Goal: Go to known website: Access a specific website the user already knows

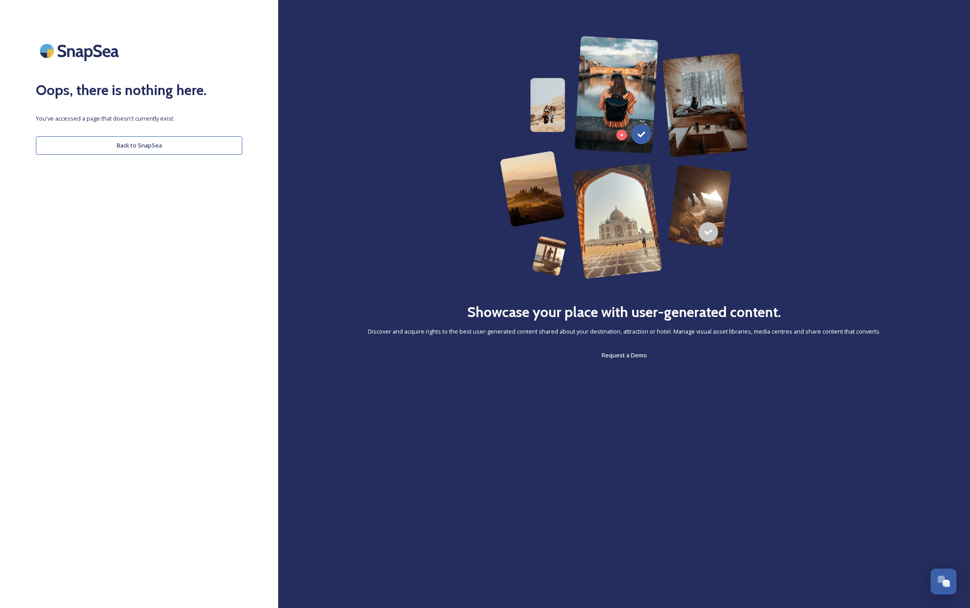
drag, startPoint x: 176, startPoint y: 117, endPoint x: 178, endPoint y: 137, distance: 19.9
click at [177, 118] on span "You've accessed a page that doesn't currently exist." at bounding box center [139, 118] width 206 height 9
click at [178, 142] on button "Back to SnapSea" at bounding box center [139, 145] width 206 height 18
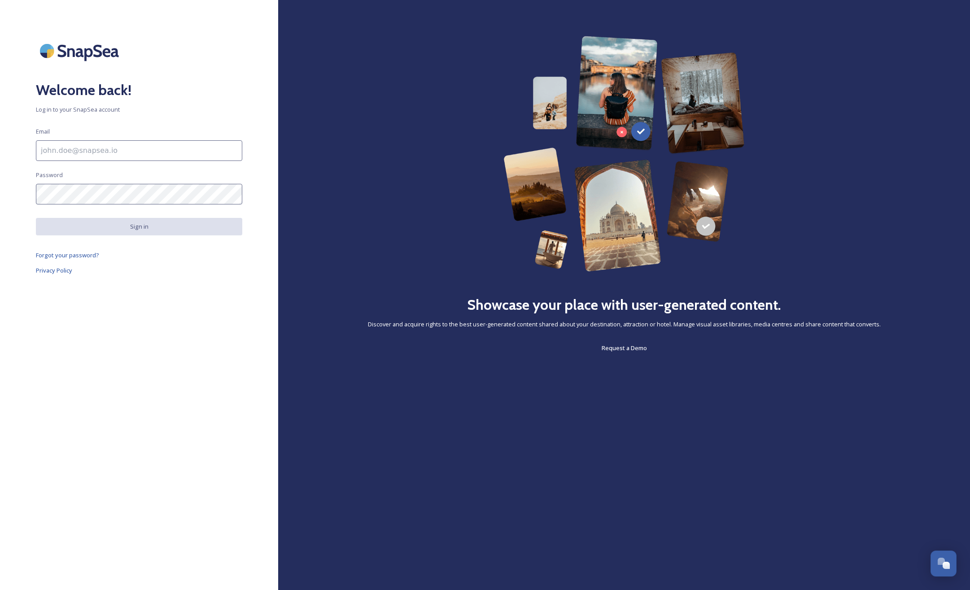
type input "[EMAIL_ADDRESS][DOMAIN_NAME]"
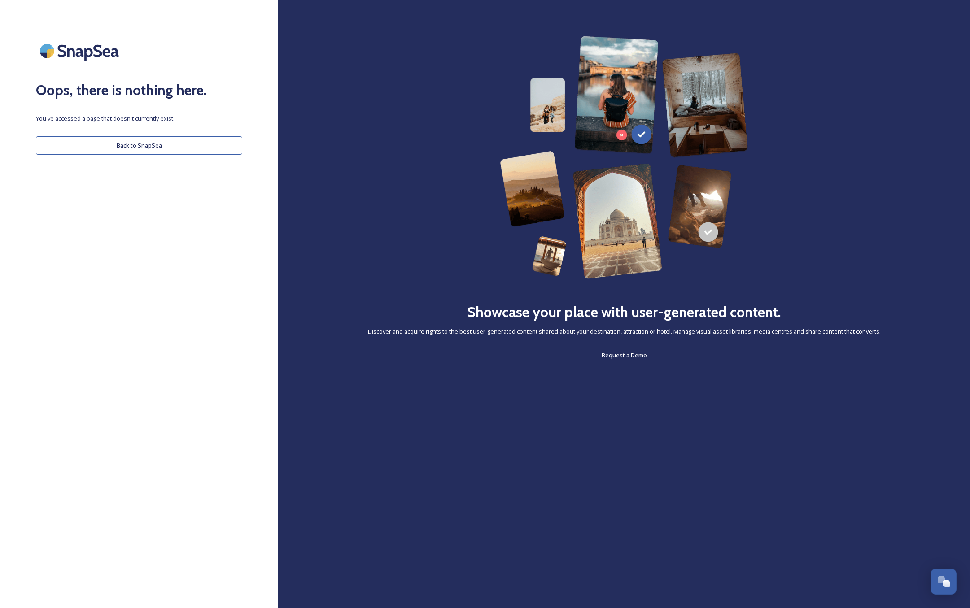
click at [153, 143] on button "Back to SnapSea" at bounding box center [139, 145] width 206 height 18
